Goal: Information Seeking & Learning: Learn about a topic

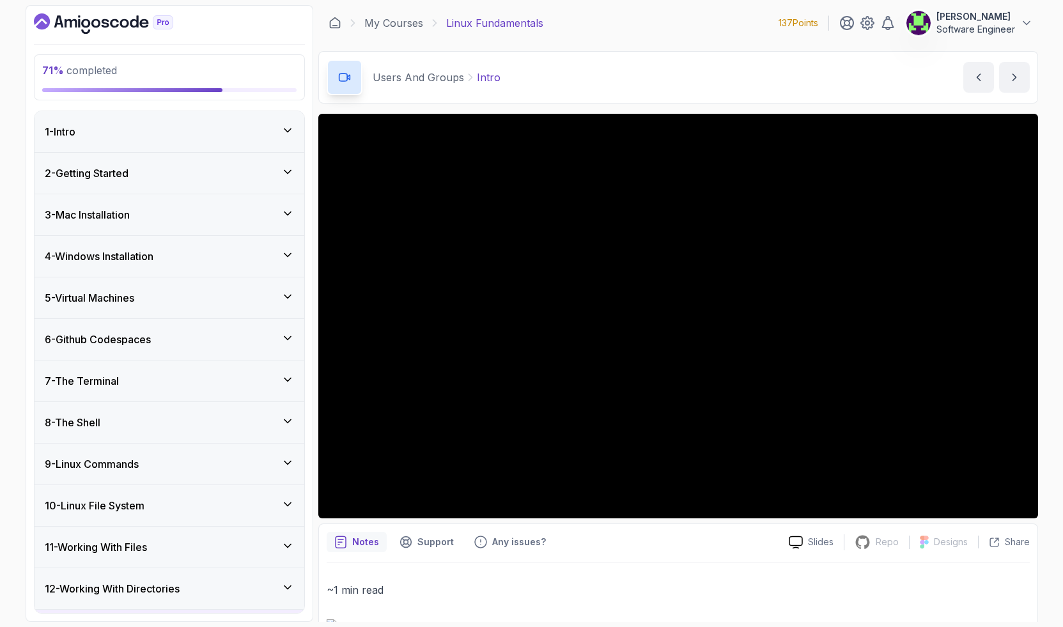
scroll to position [765, 0]
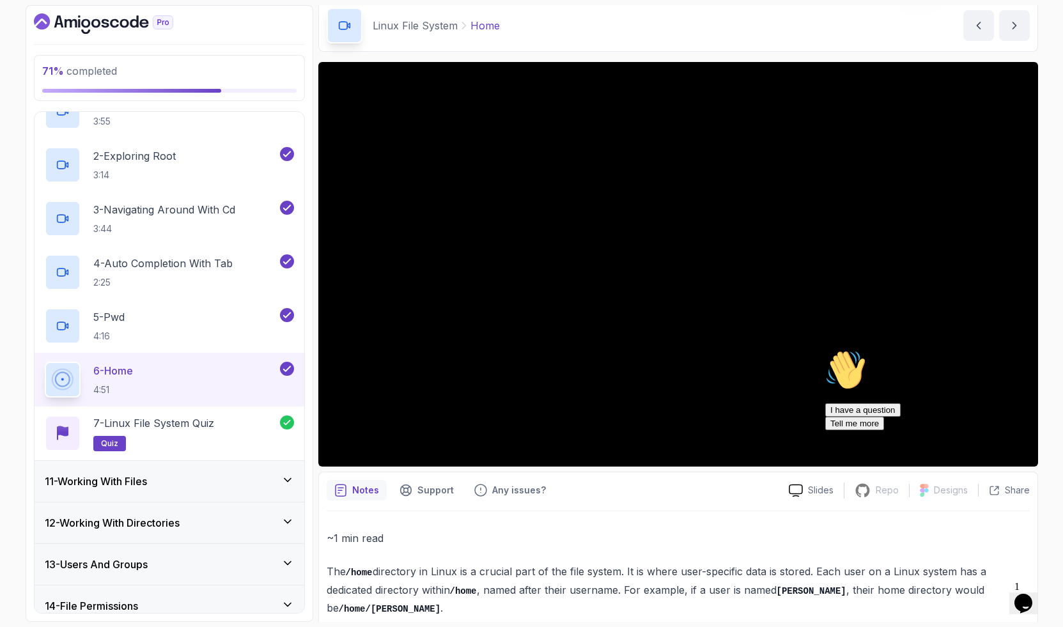
scroll to position [443, 0]
click at [132, 475] on h3 "11 - Working With Files" at bounding box center [96, 480] width 102 height 15
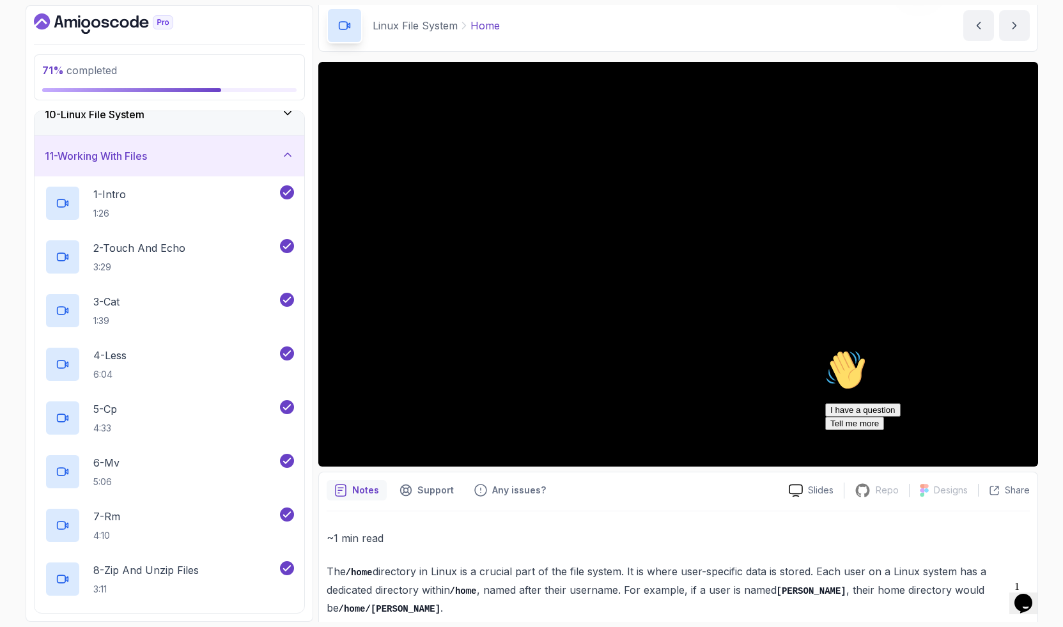
scroll to position [604, 0]
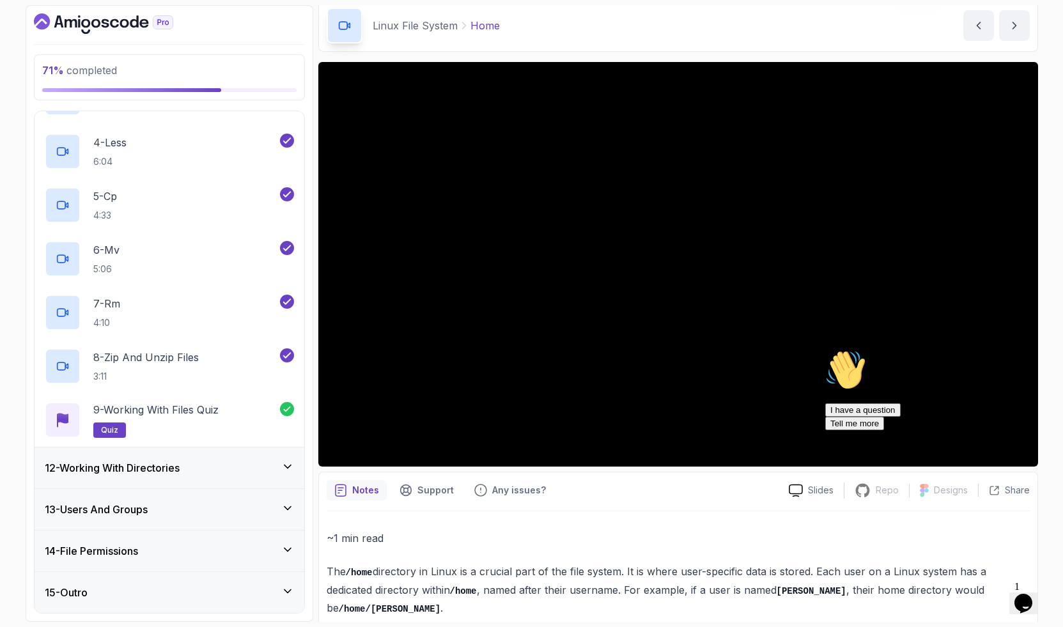
click at [127, 475] on h3 "12 - Working With Directories" at bounding box center [112, 467] width 135 height 15
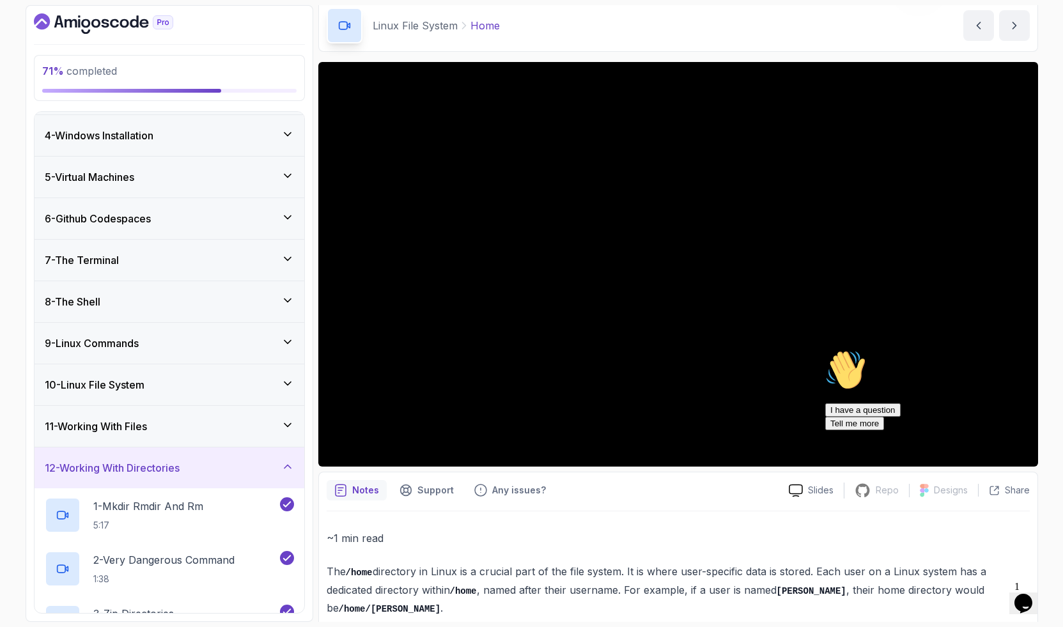
scroll to position [389, 0]
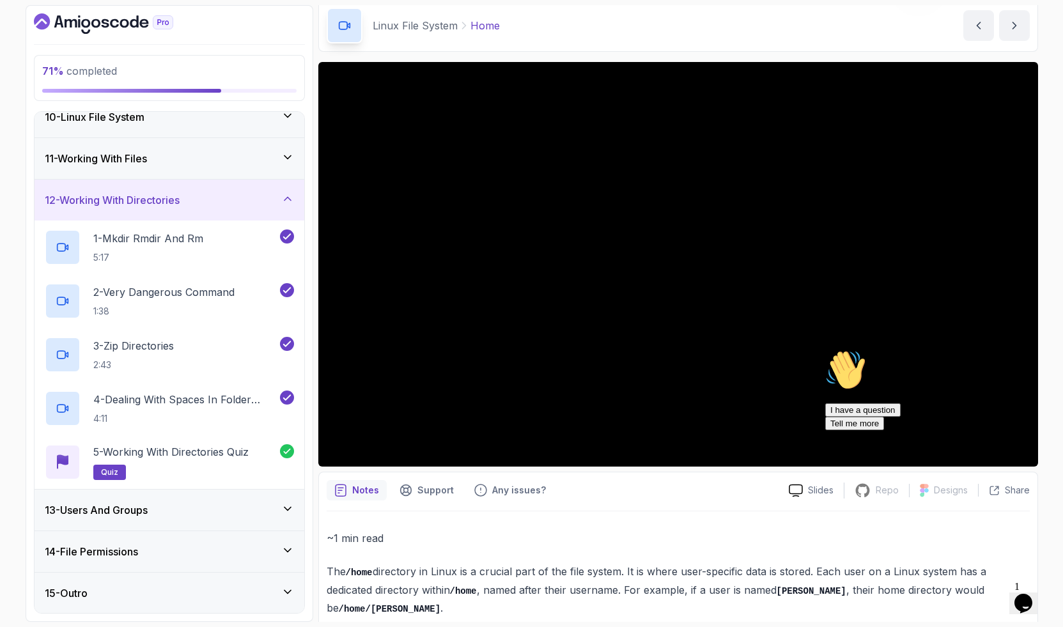
click at [134, 505] on h3 "13 - Users And Groups" at bounding box center [96, 509] width 103 height 15
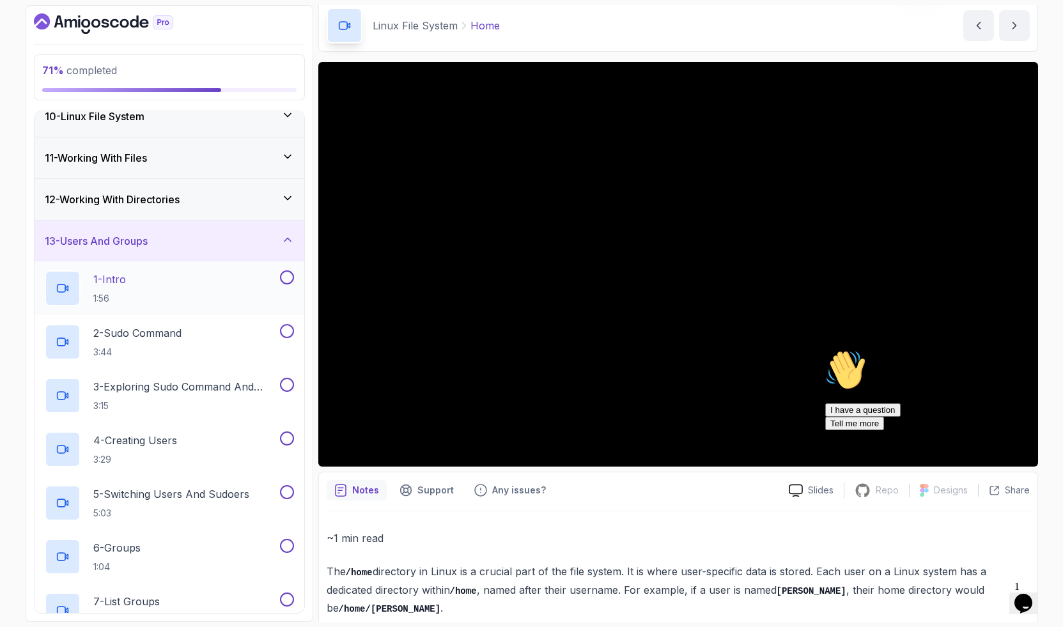
click at [139, 280] on div "1 - Intro 1:56" at bounding box center [161, 288] width 233 height 36
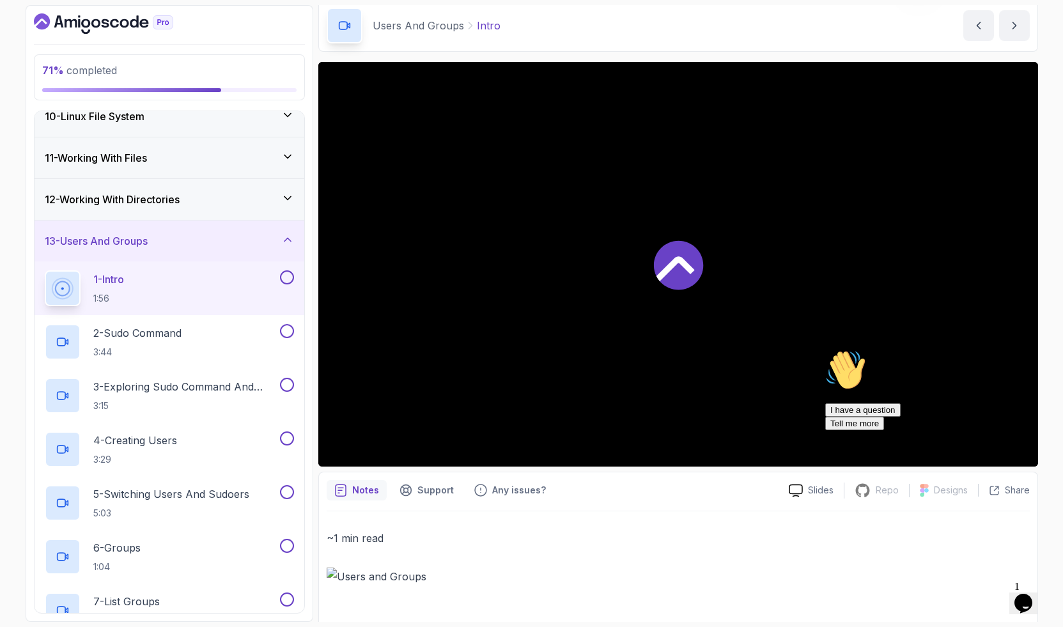
scroll to position [52, 0]
click at [825, 350] on icon "Chat attention grabber" at bounding box center [825, 350] width 0 height 0
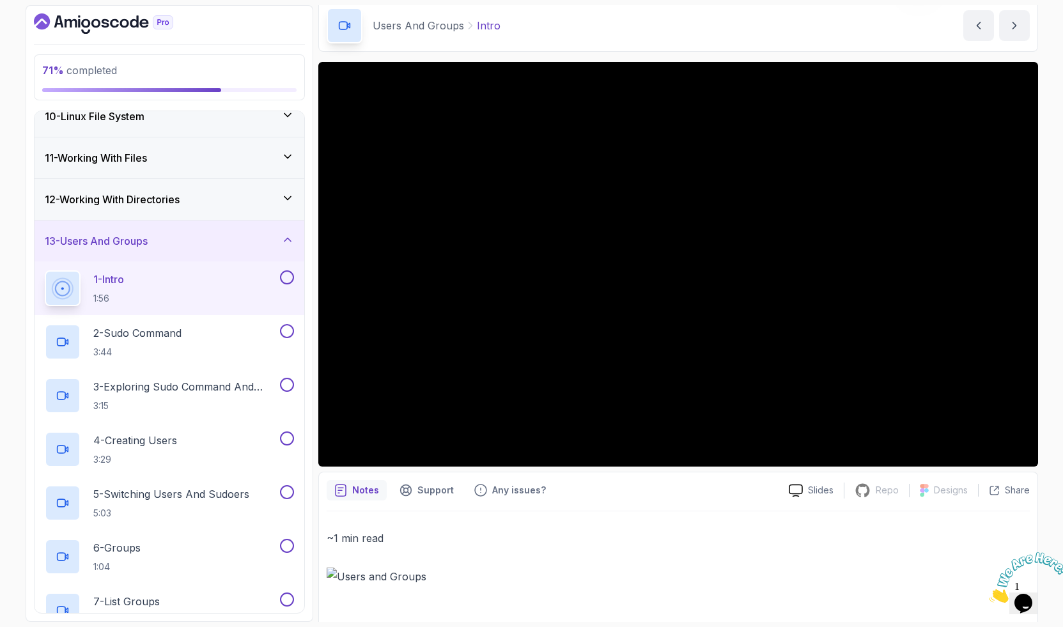
click at [988, 594] on icon "Close" at bounding box center [988, 599] width 0 height 11
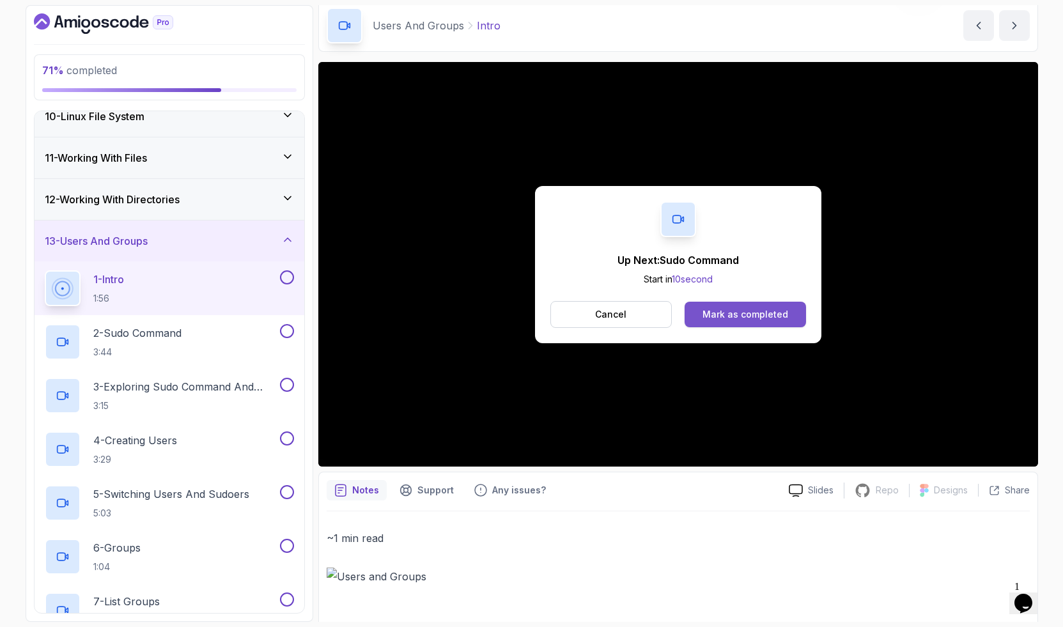
click at [735, 313] on div "Mark as completed" at bounding box center [745, 314] width 86 height 13
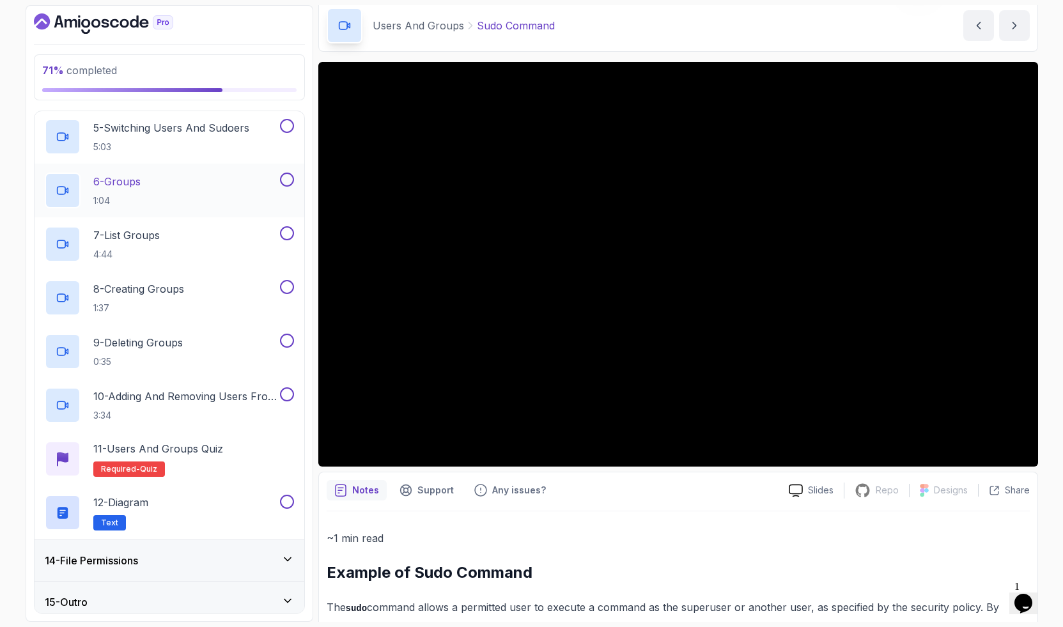
scroll to position [765, 0]
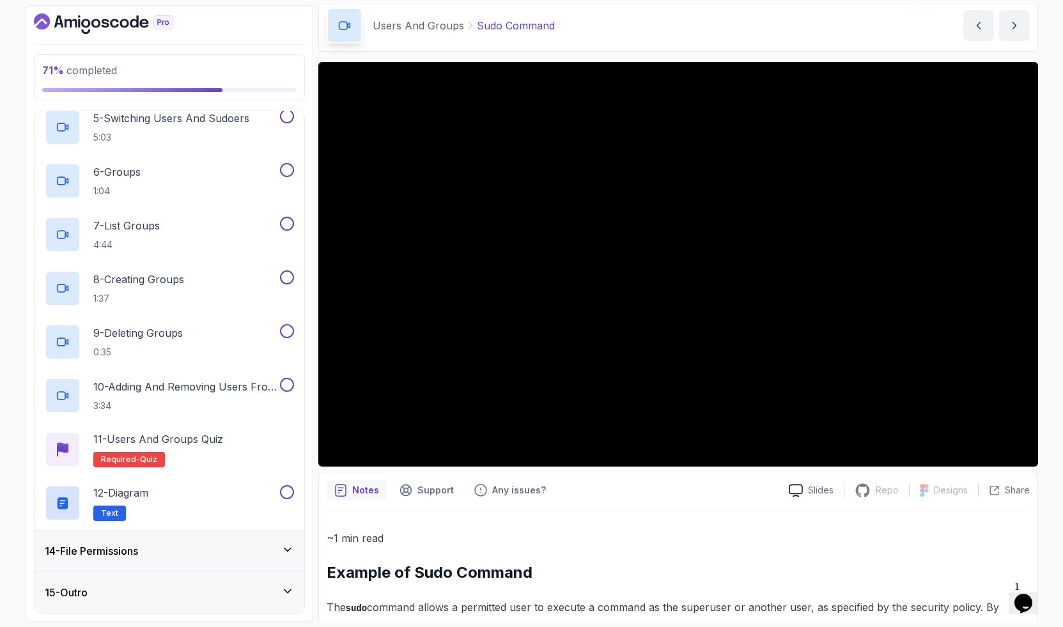
click at [163, 546] on div "14 - File Permissions" at bounding box center [169, 550] width 249 height 15
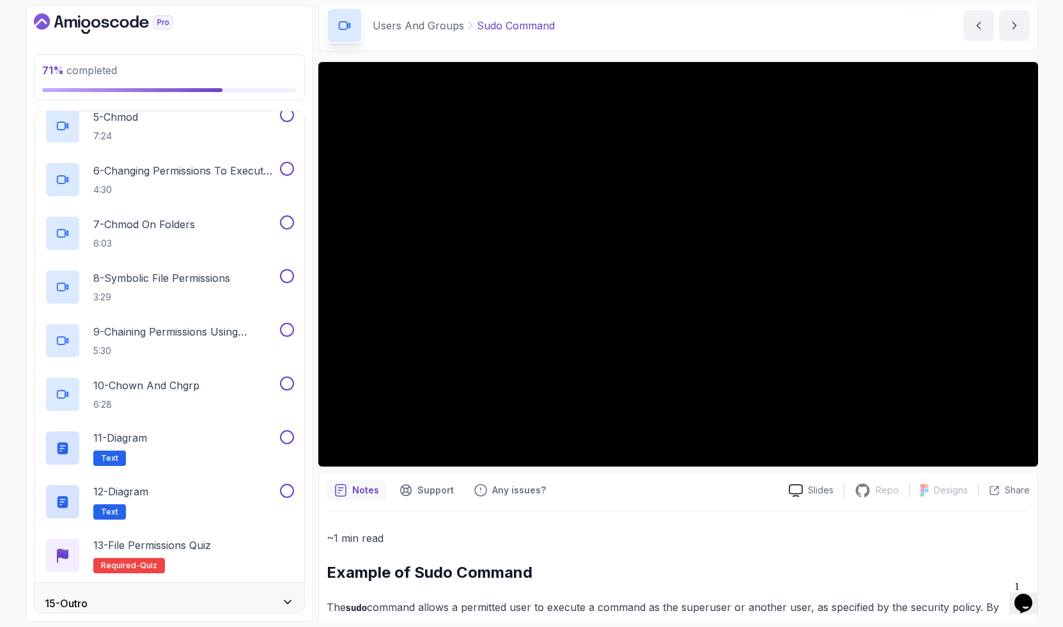
scroll to position [819, 0]
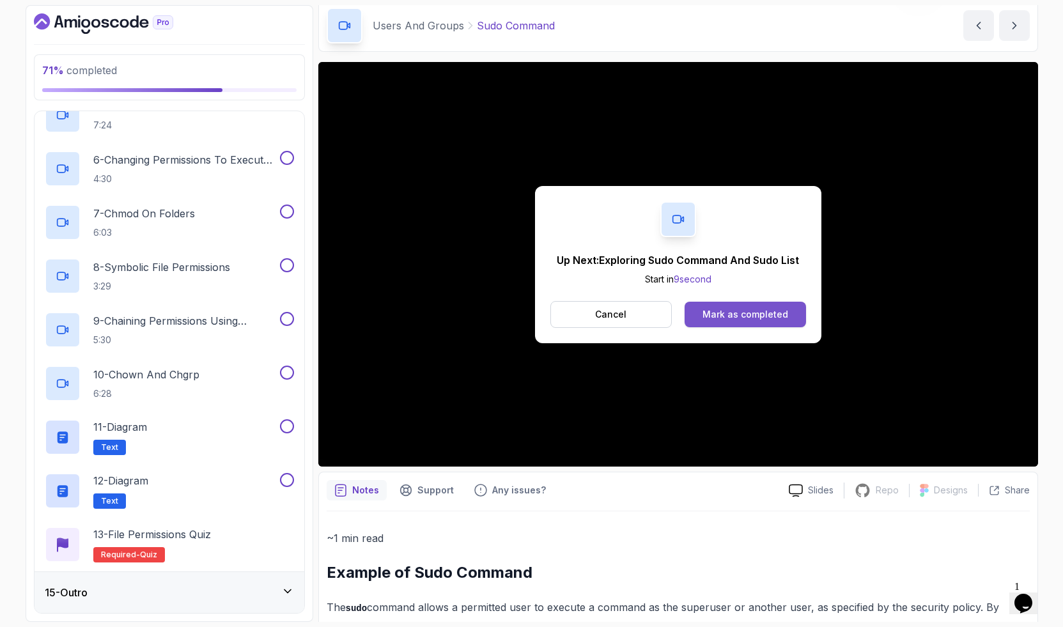
click at [739, 307] on button "Mark as completed" at bounding box center [744, 315] width 121 height 26
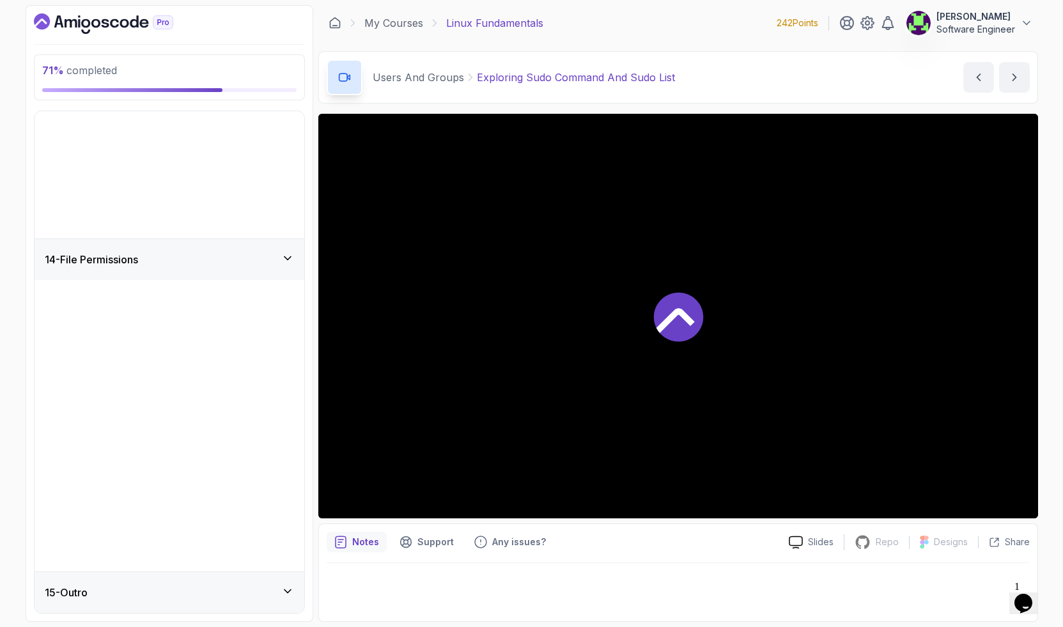
scroll to position [121, 0]
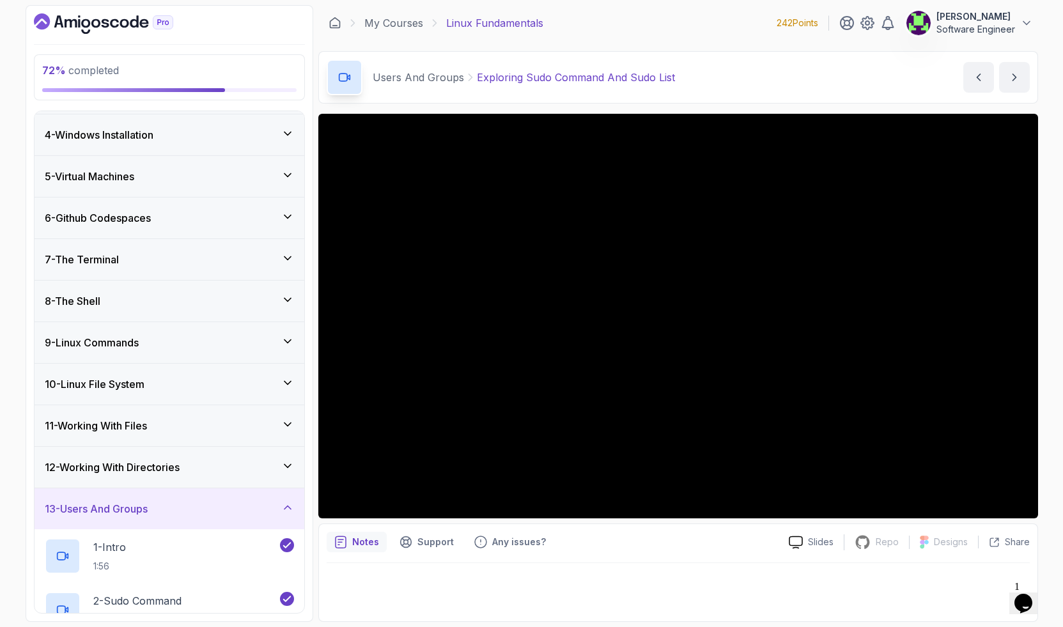
click at [141, 512] on h3 "13 - Users And Groups" at bounding box center [96, 508] width 103 height 15
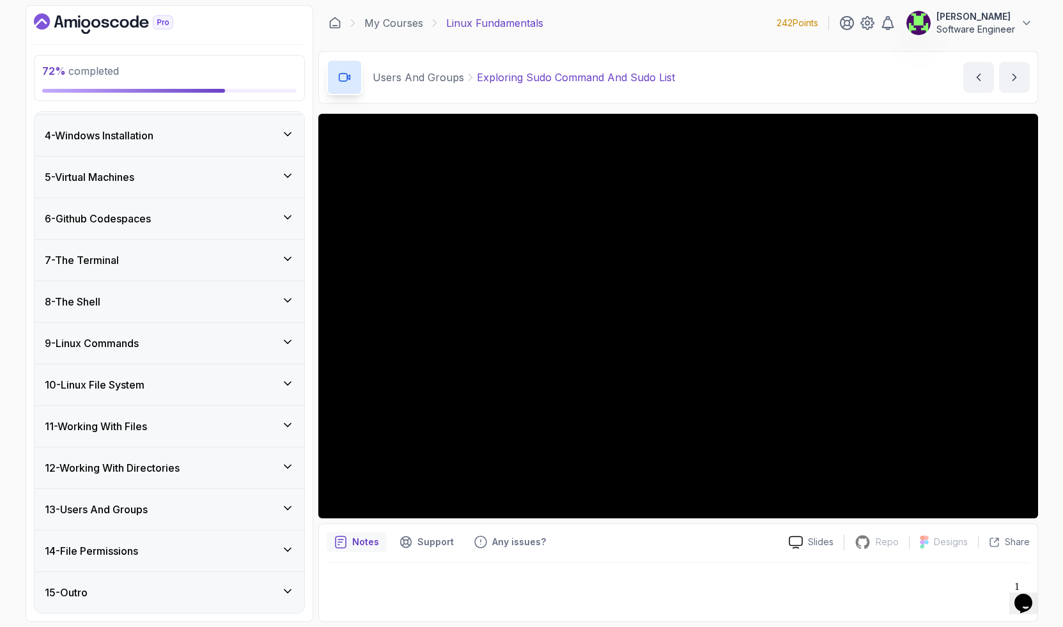
click at [145, 505] on h3 "13 - Users And Groups" at bounding box center [96, 509] width 103 height 15
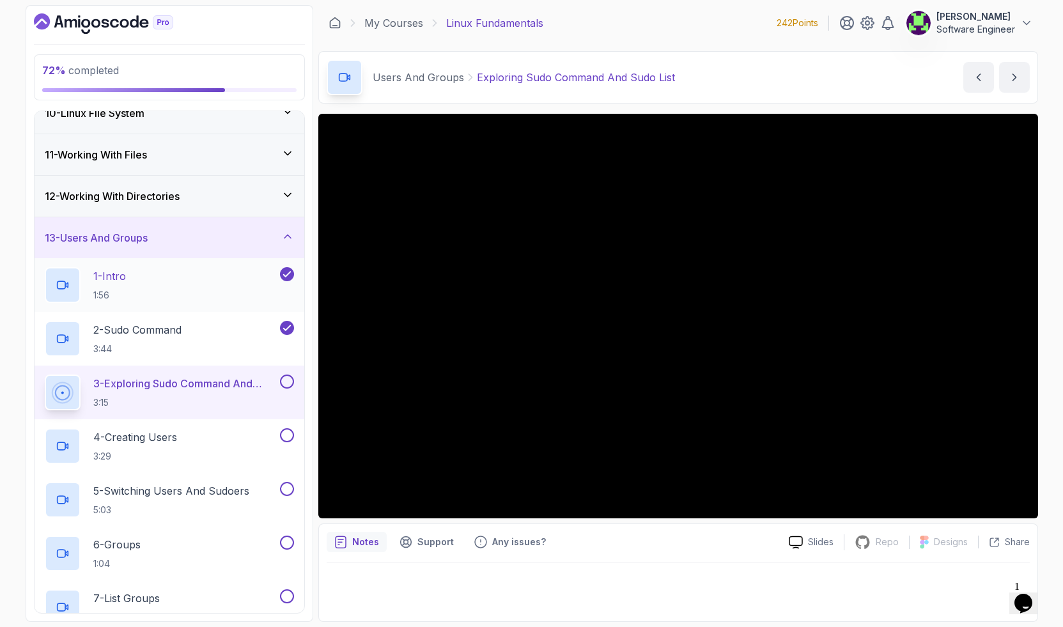
scroll to position [396, 0]
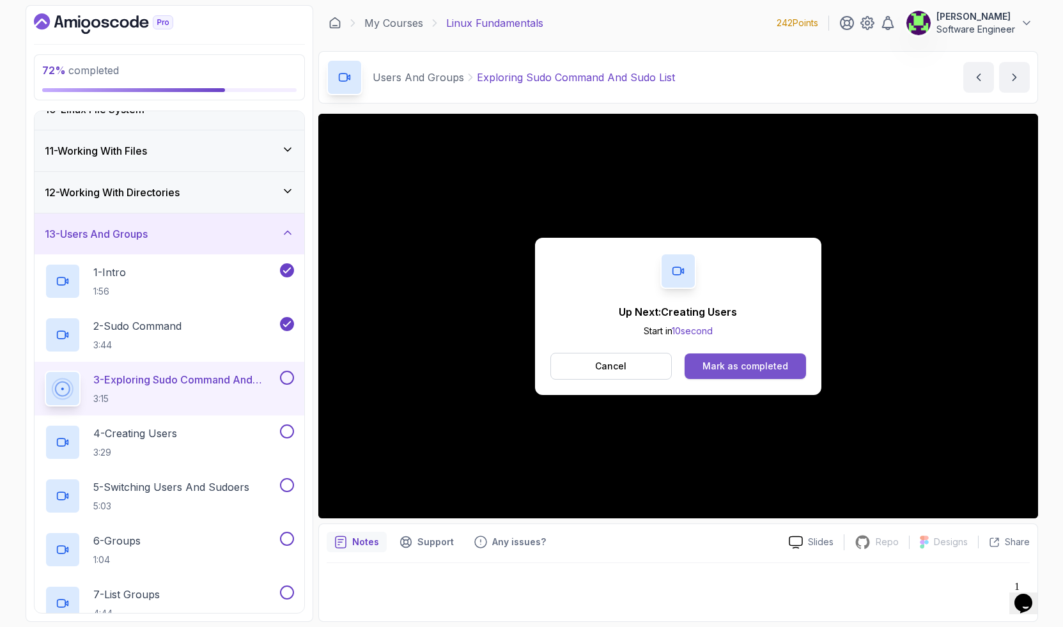
click at [728, 363] on div "Mark as completed" at bounding box center [745, 366] width 86 height 13
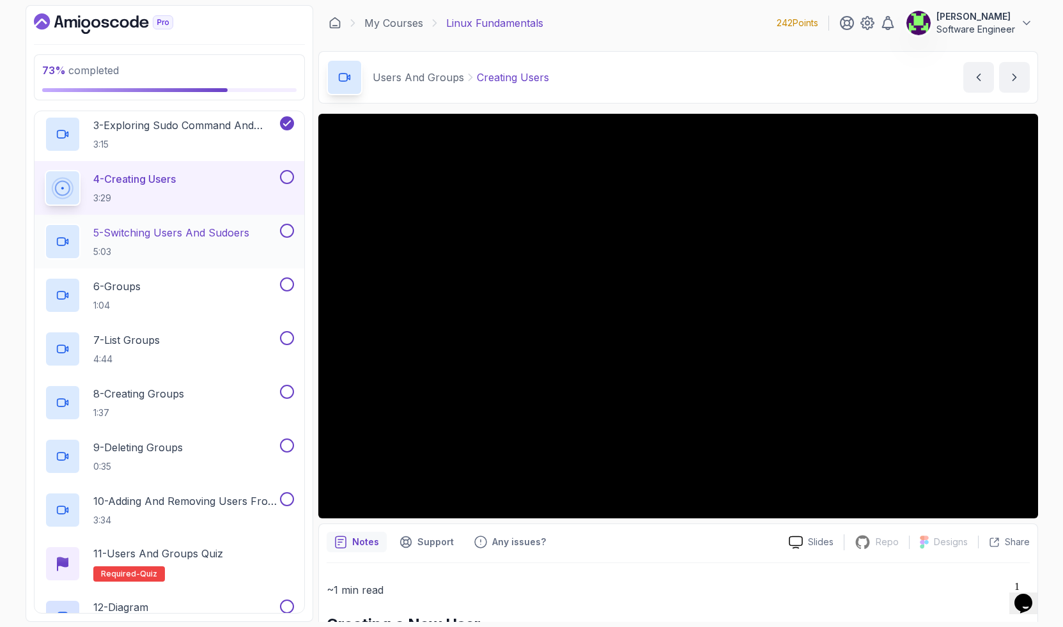
scroll to position [663, 0]
